Goal: Information Seeking & Learning: Learn about a topic

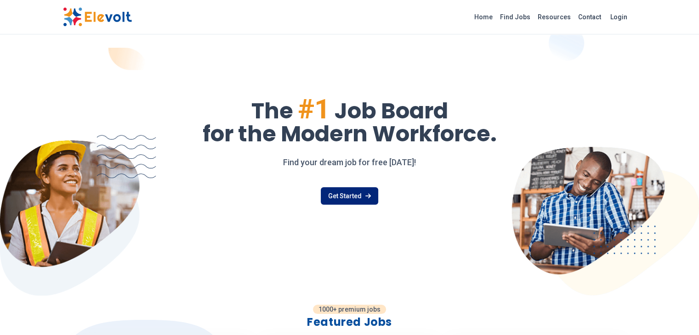
click at [356, 200] on link "Get Started" at bounding box center [349, 195] width 57 height 17
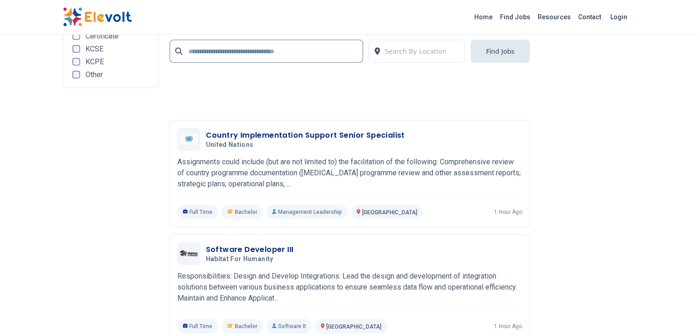
scroll to position [1992, 0]
